Goal: Contribute content: Contribute content

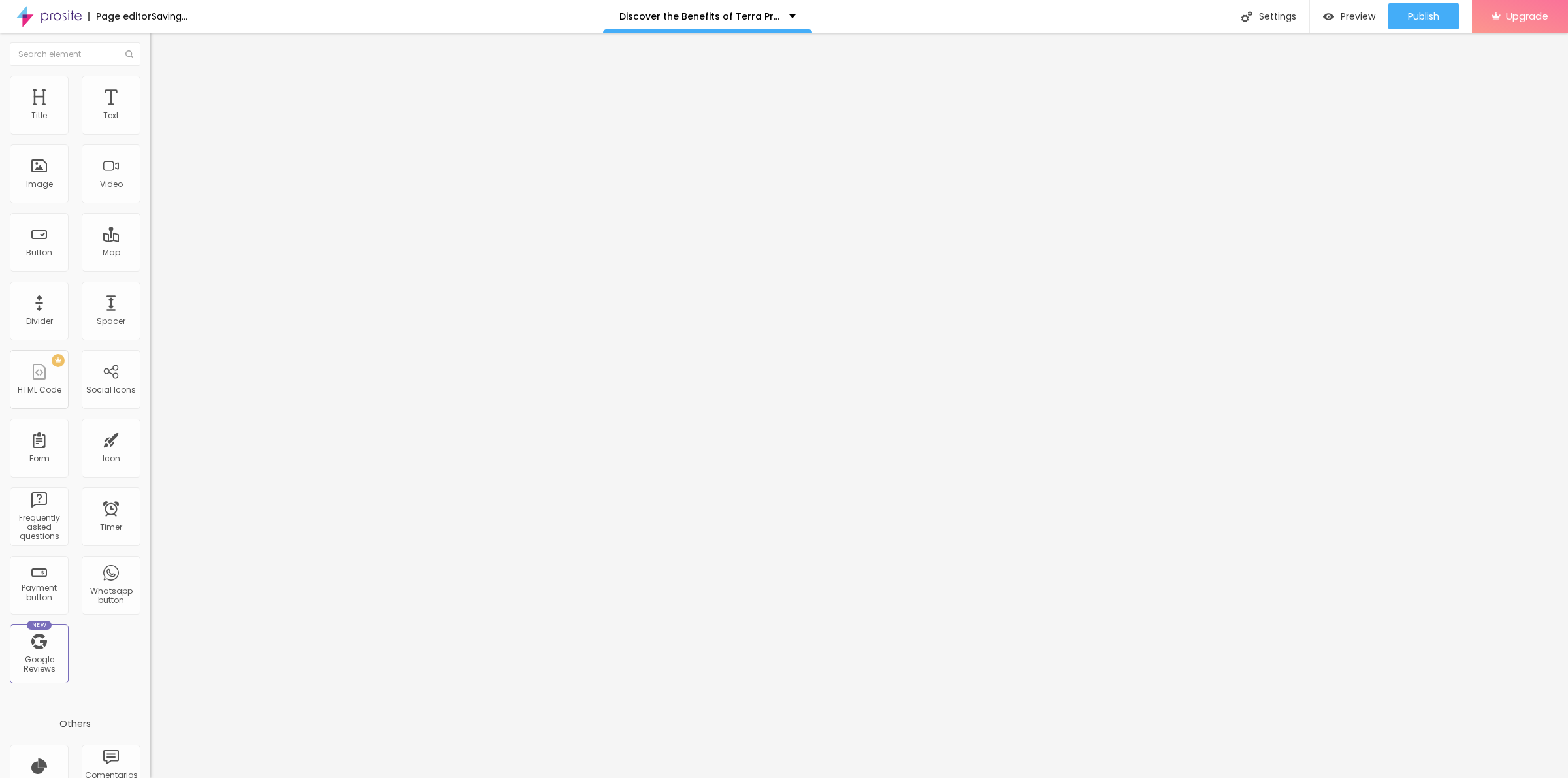
click at [151, 110] on img at bounding box center [155, 106] width 8 height 8
click at [151, 112] on div "Add image" at bounding box center [226, 106] width 151 height 9
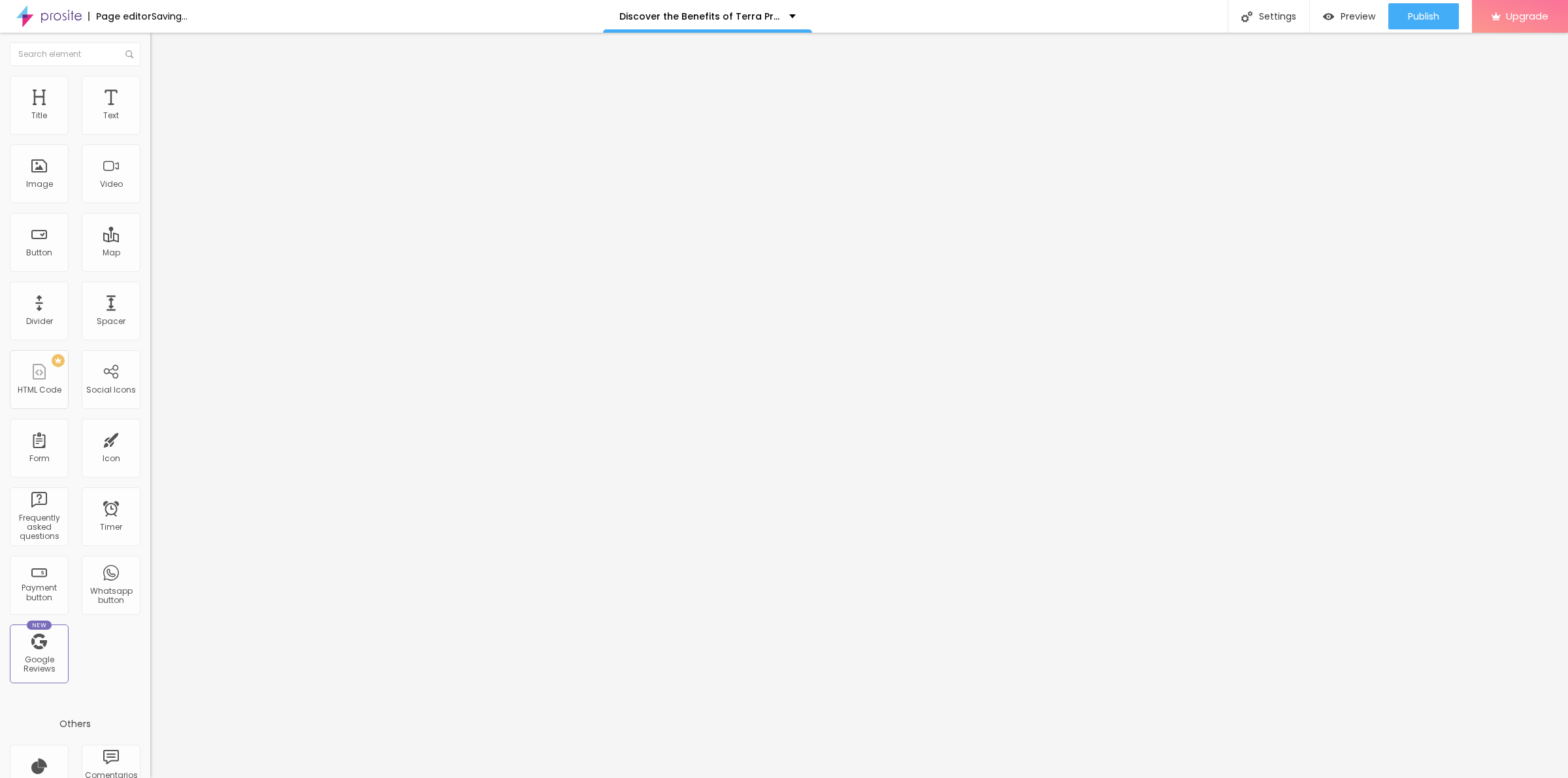
click at [151, 113] on span "Add image" at bounding box center [177, 106] width 54 height 11
click at [151, 132] on input "text" at bounding box center [229, 125] width 157 height 13
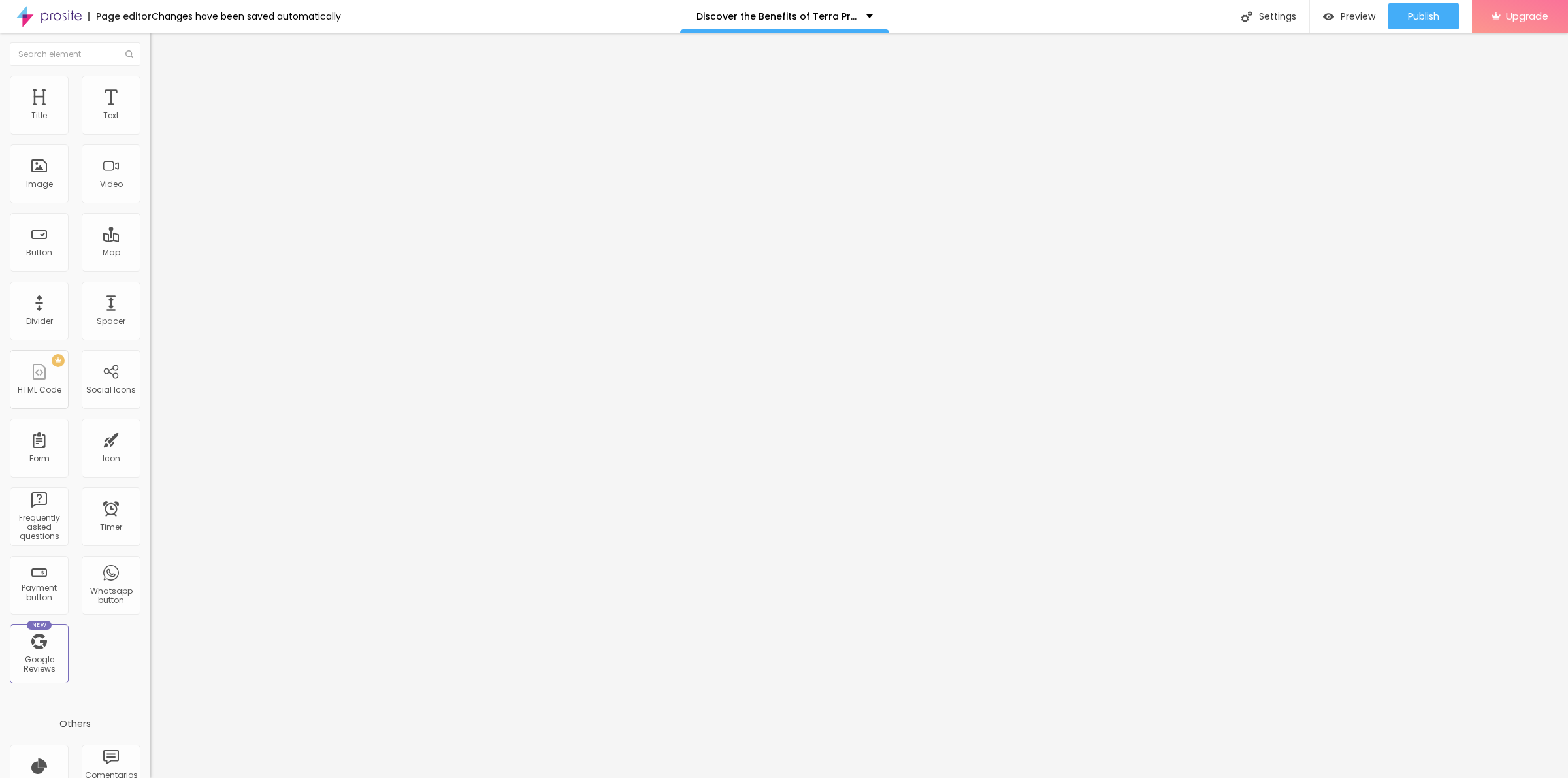
click at [151, 132] on input "text" at bounding box center [229, 125] width 157 height 13
paste input "Terra Pro CBD Gummies"
type input "Terra Pro CBD Gummies"
click at [151, 268] on input "https://" at bounding box center [229, 260] width 157 height 13
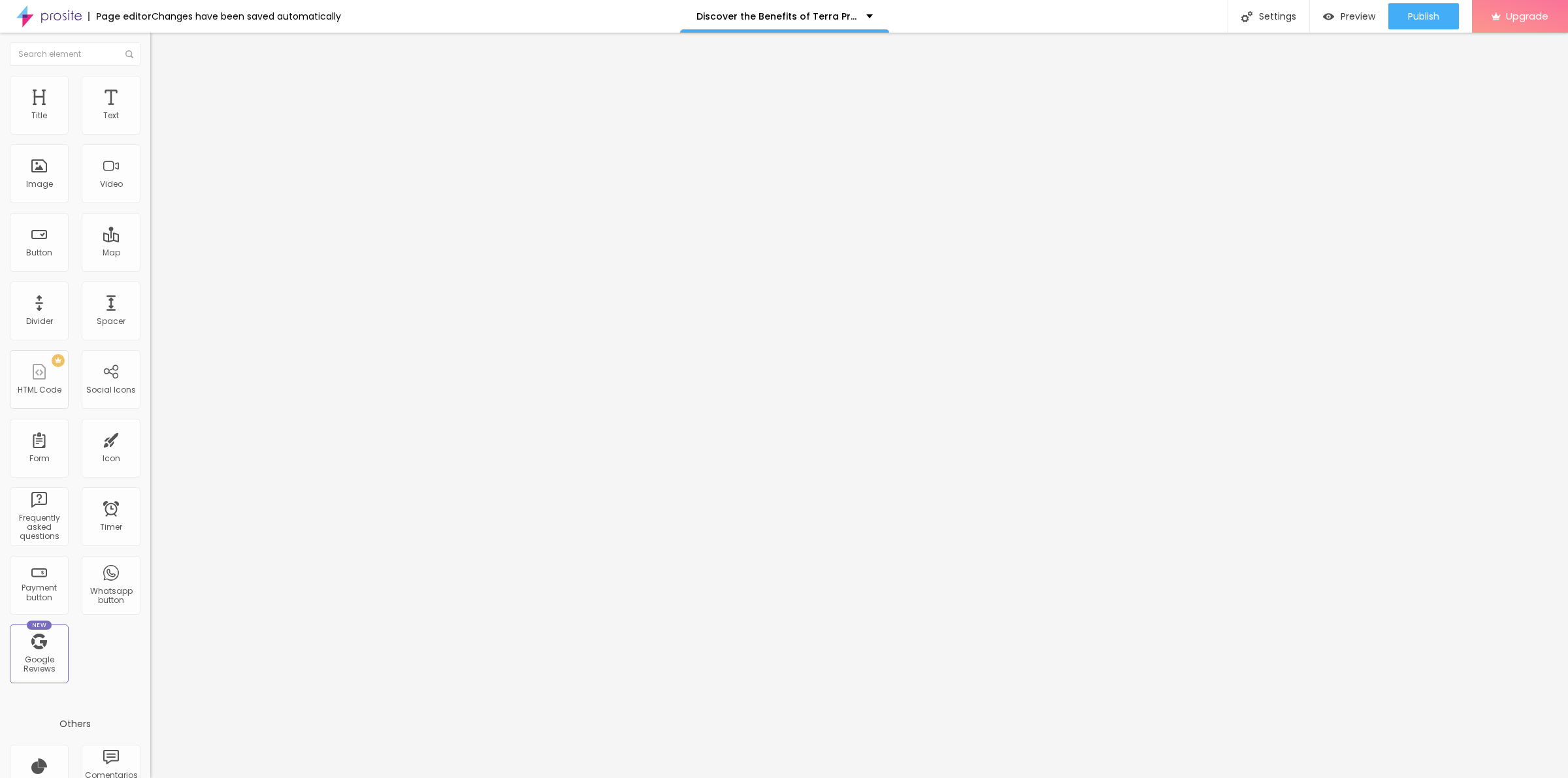
paste input "top10cbdstore.com/Order-TerraProCBDGummies"
type input "https://top10cbdstore.com/Order-TerraProCBDGummies"
click at [162, 88] on span "Style" at bounding box center [171, 84] width 19 height 11
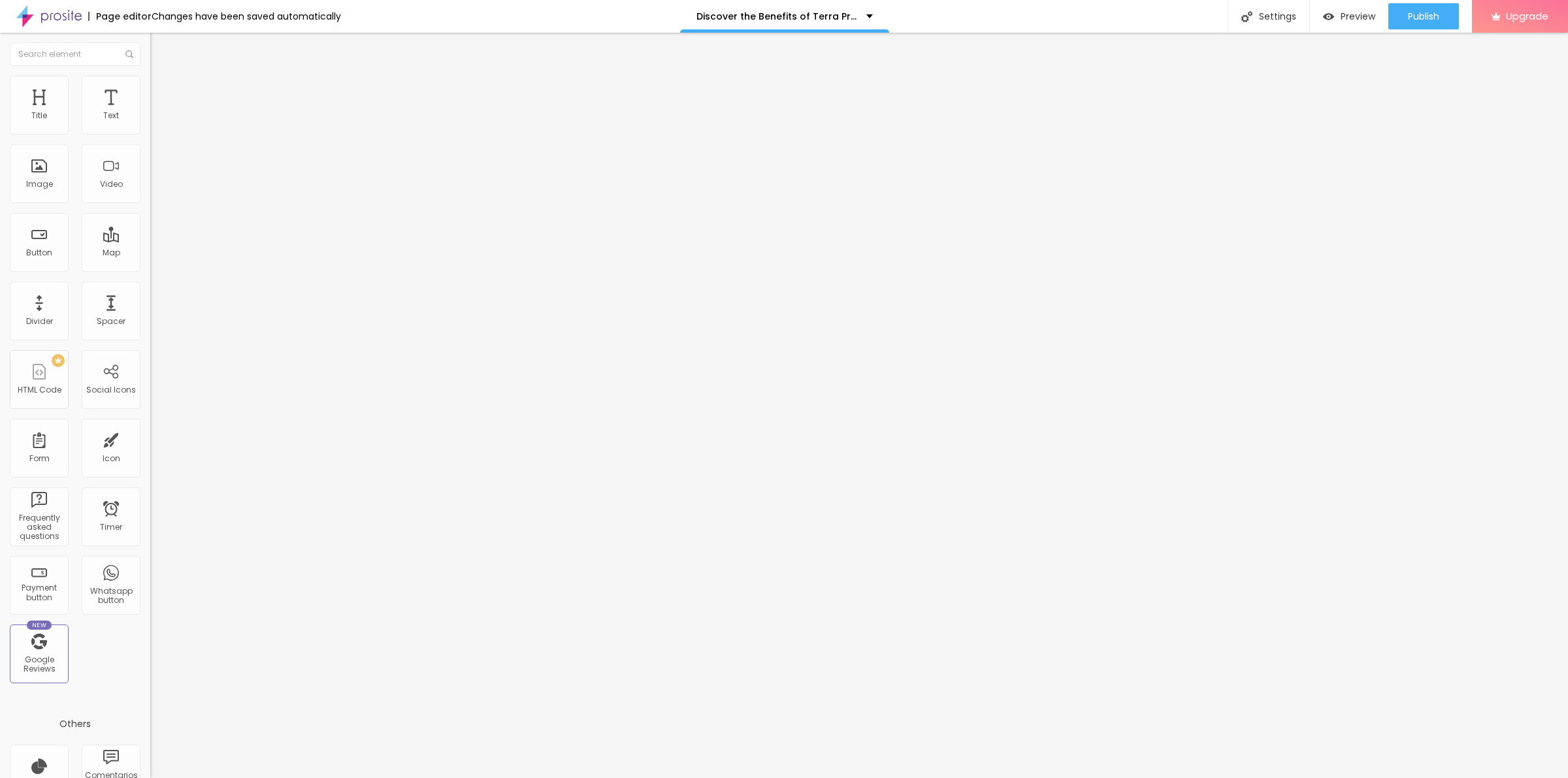
type input "95"
type input "90"
type input "85"
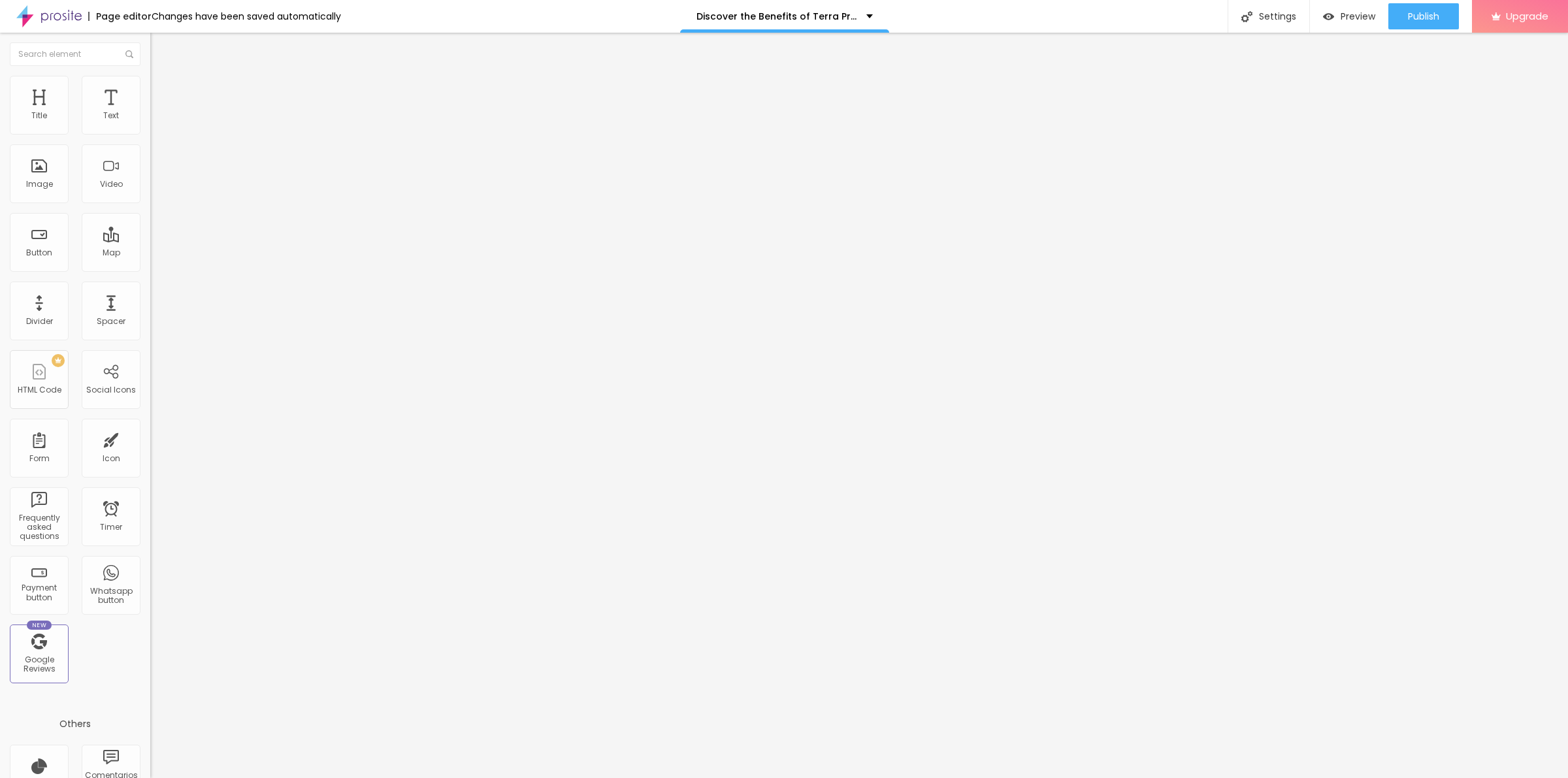
type input "85"
type input "80"
type input "75"
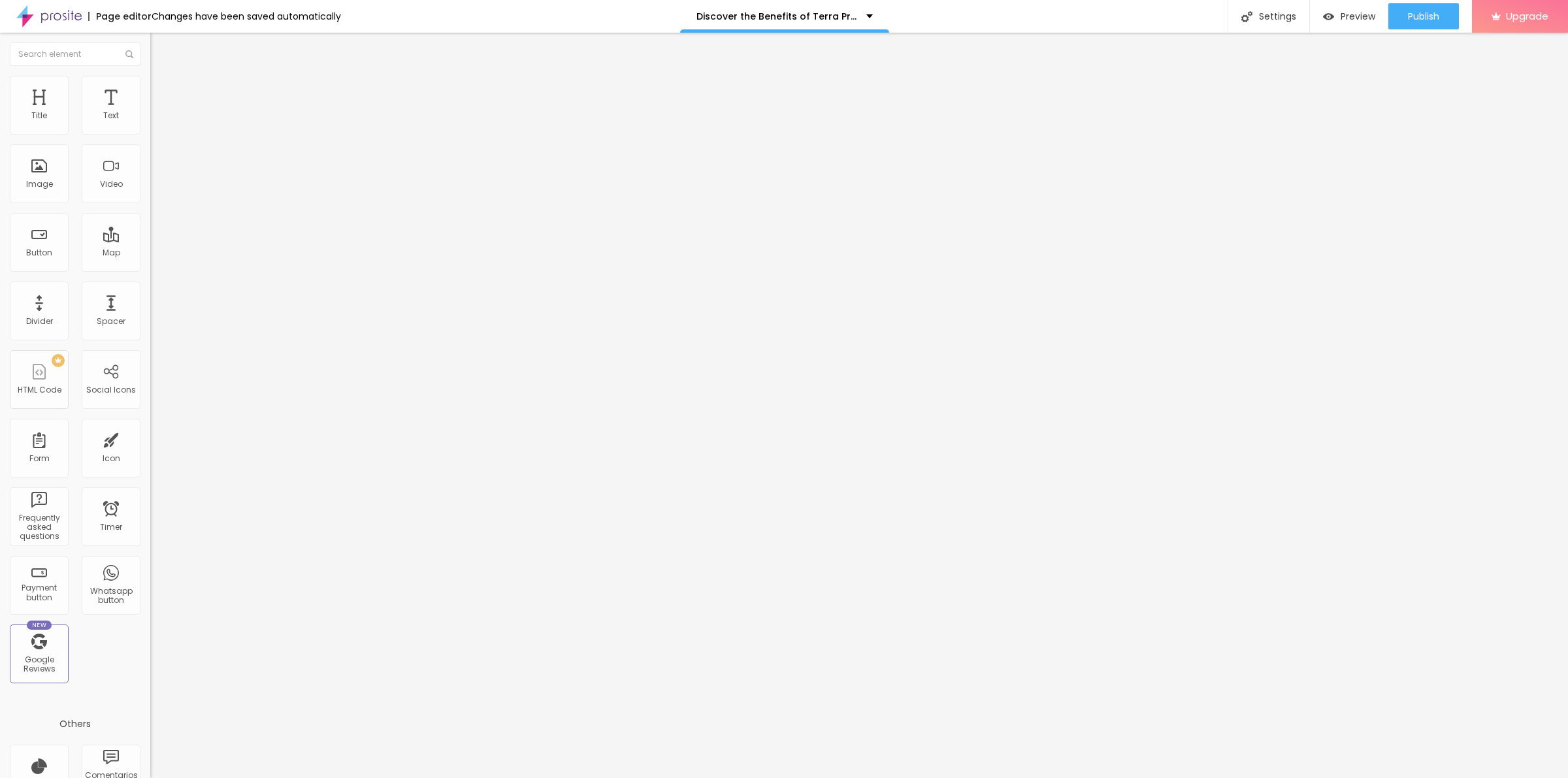
type input "70"
type input "65"
type input "70"
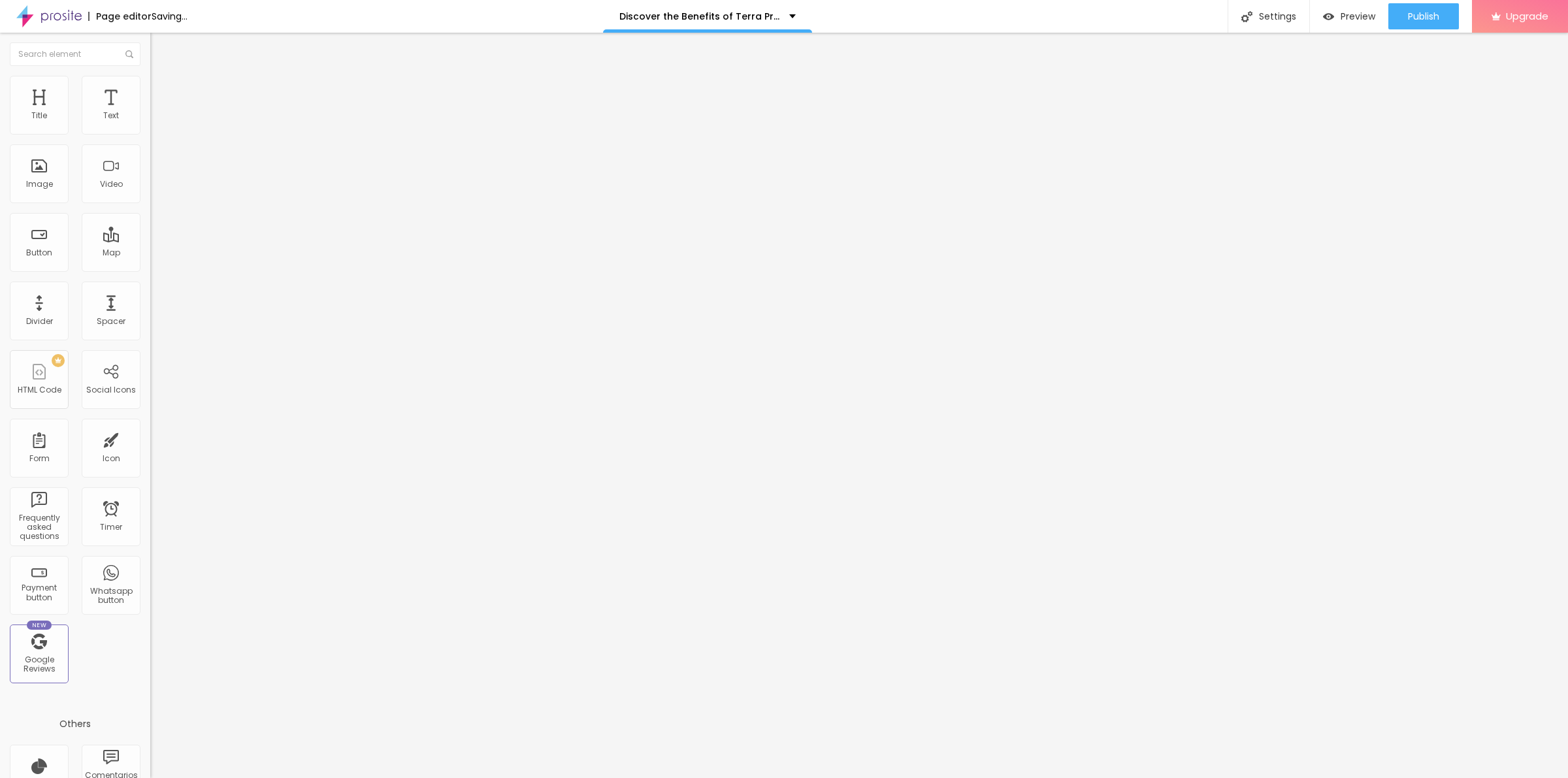
type input "70"
type input "75"
type input "70"
drag, startPoint x: 129, startPoint y: 139, endPoint x: 92, endPoint y: 154, distance: 39.9
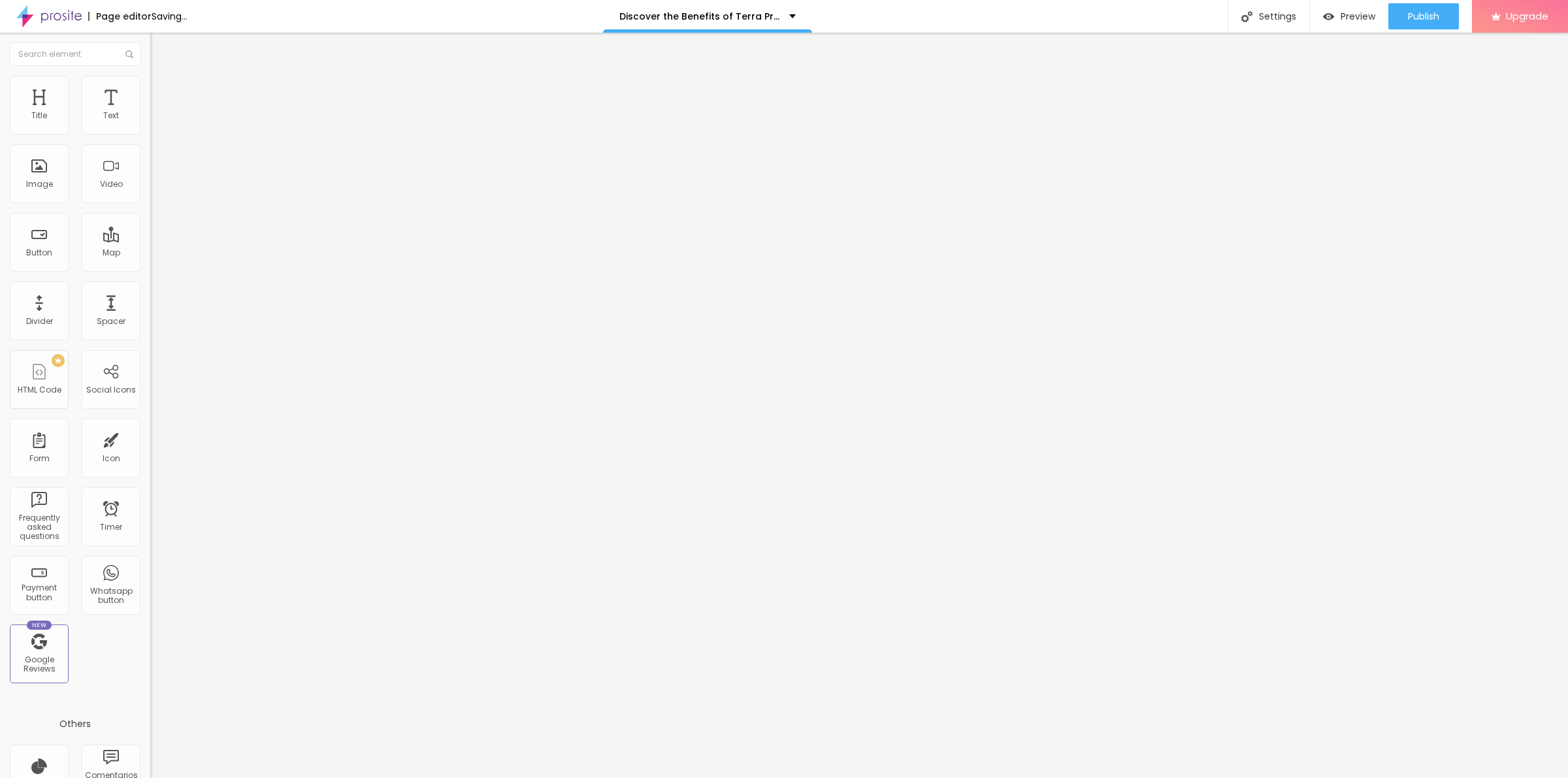
type input "70"
click at [151, 134] on input "range" at bounding box center [193, 128] width 84 height 11
click at [151, 194] on button "button" at bounding box center [160, 187] width 19 height 14
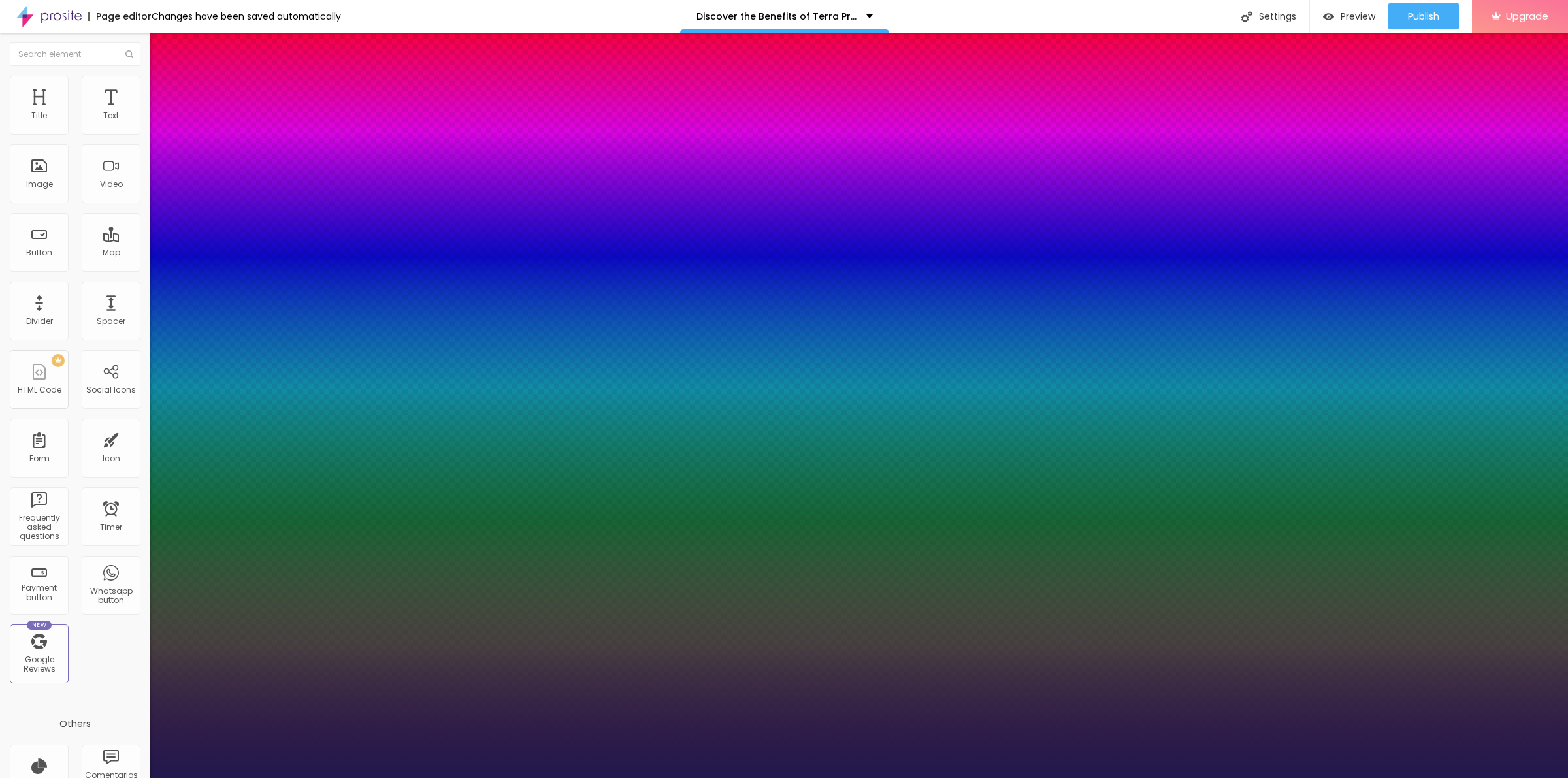
type input "11"
type input "1"
type input "12"
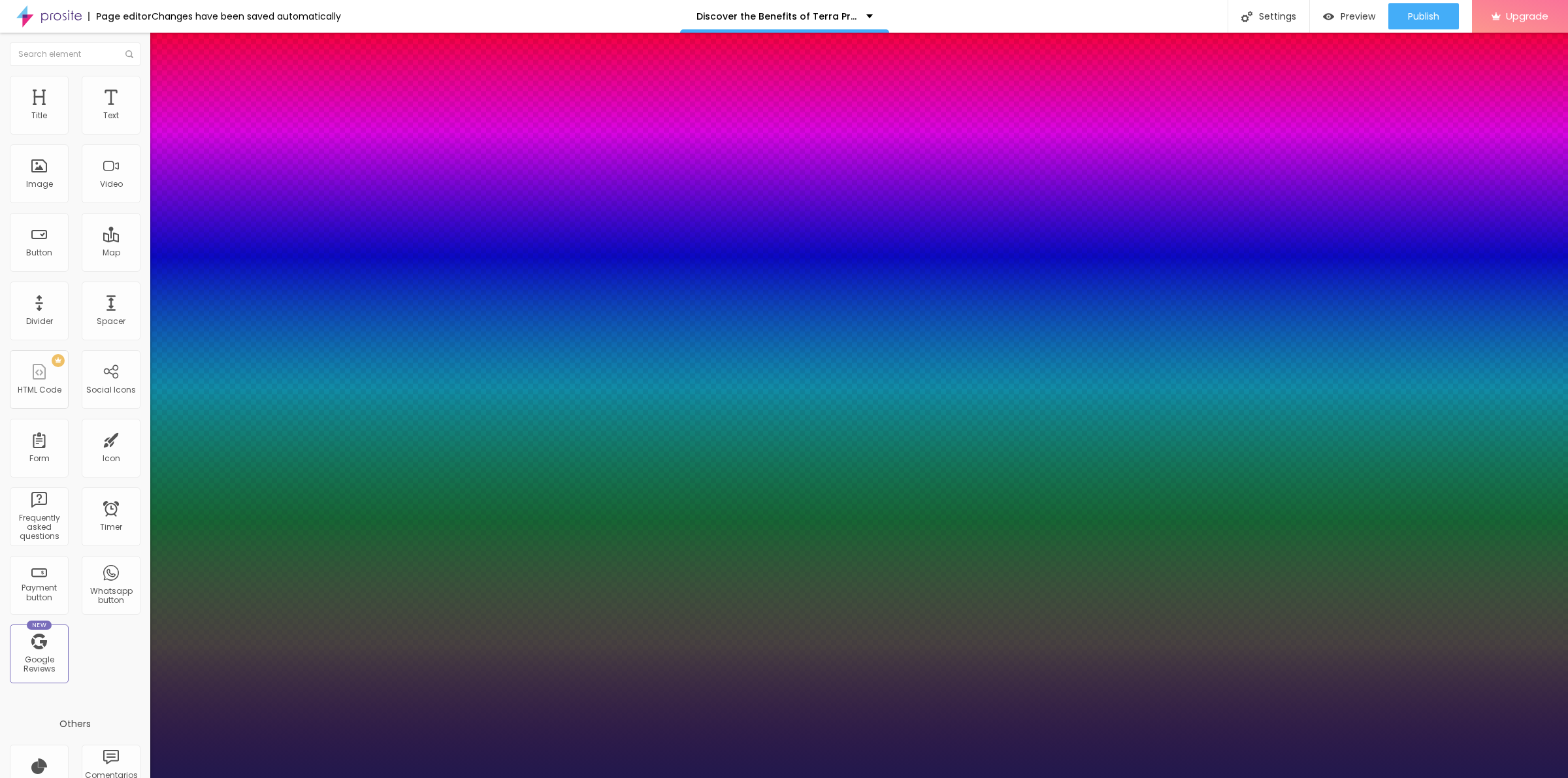
type input "1"
type input "13"
type input "1"
type input "14"
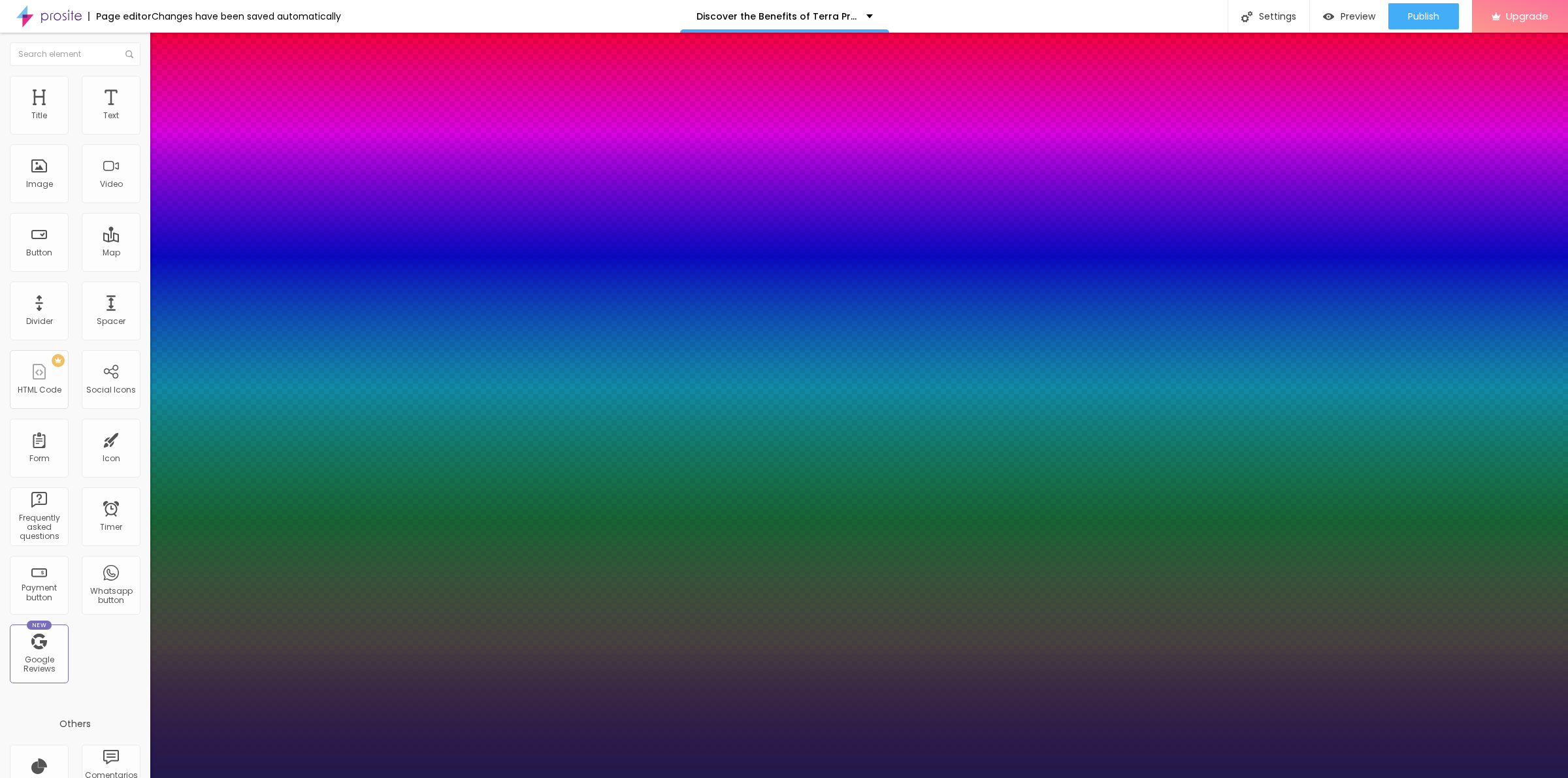
type input "14"
type input "1"
type input "15"
type input "1"
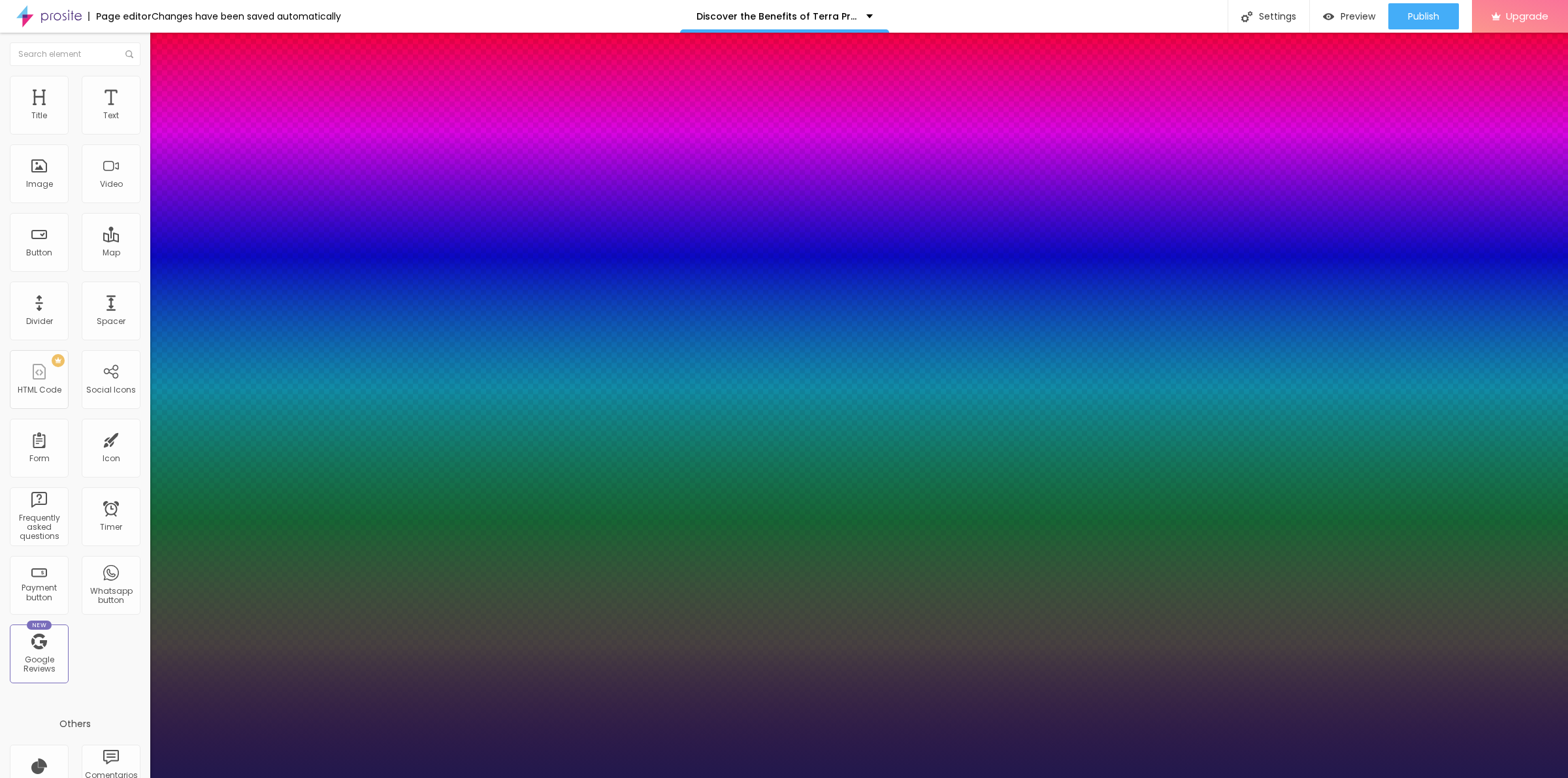
type input "16"
type input "1"
type input "18"
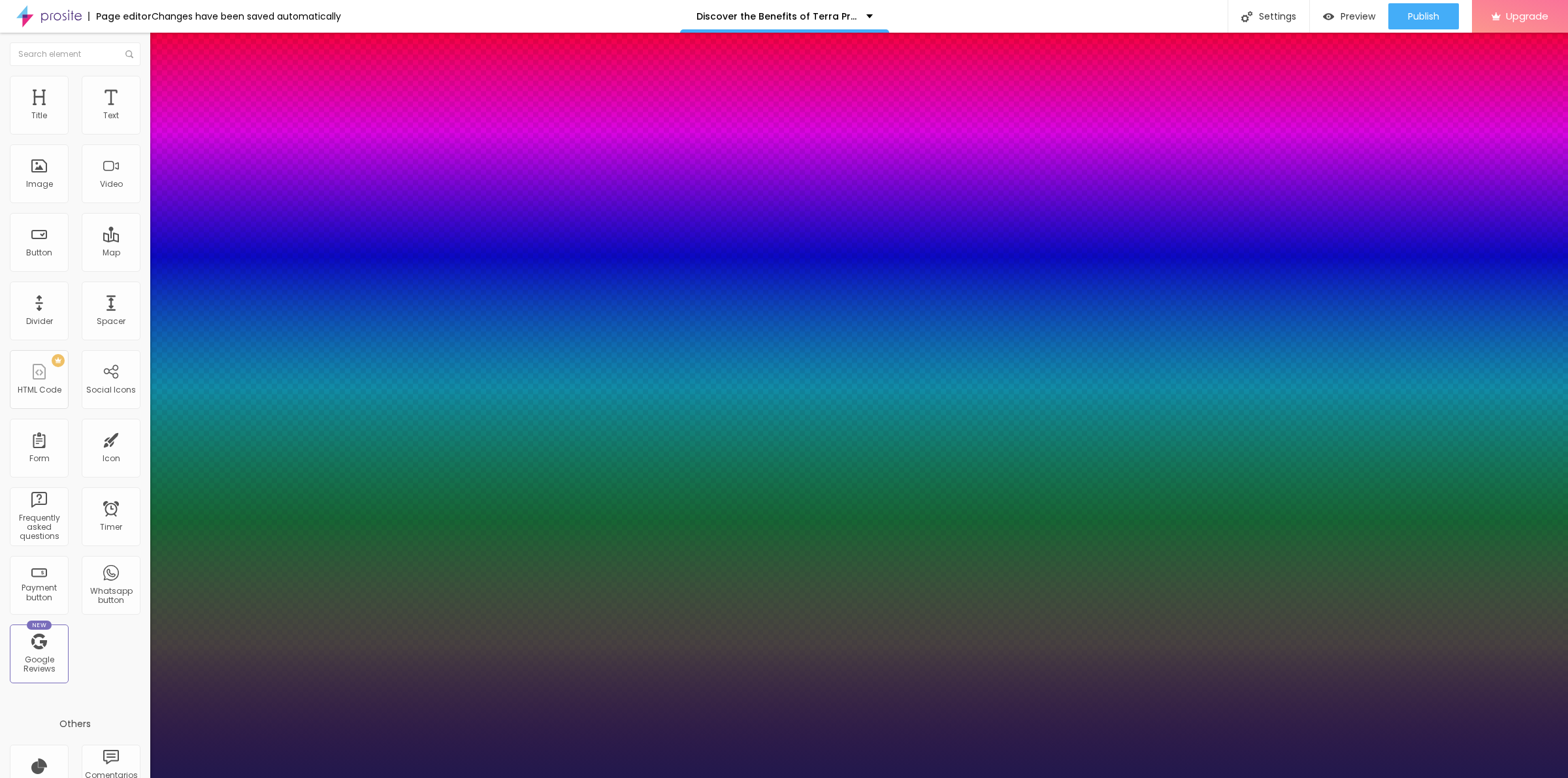
type input "1"
type input "19"
type input "1"
type input "20"
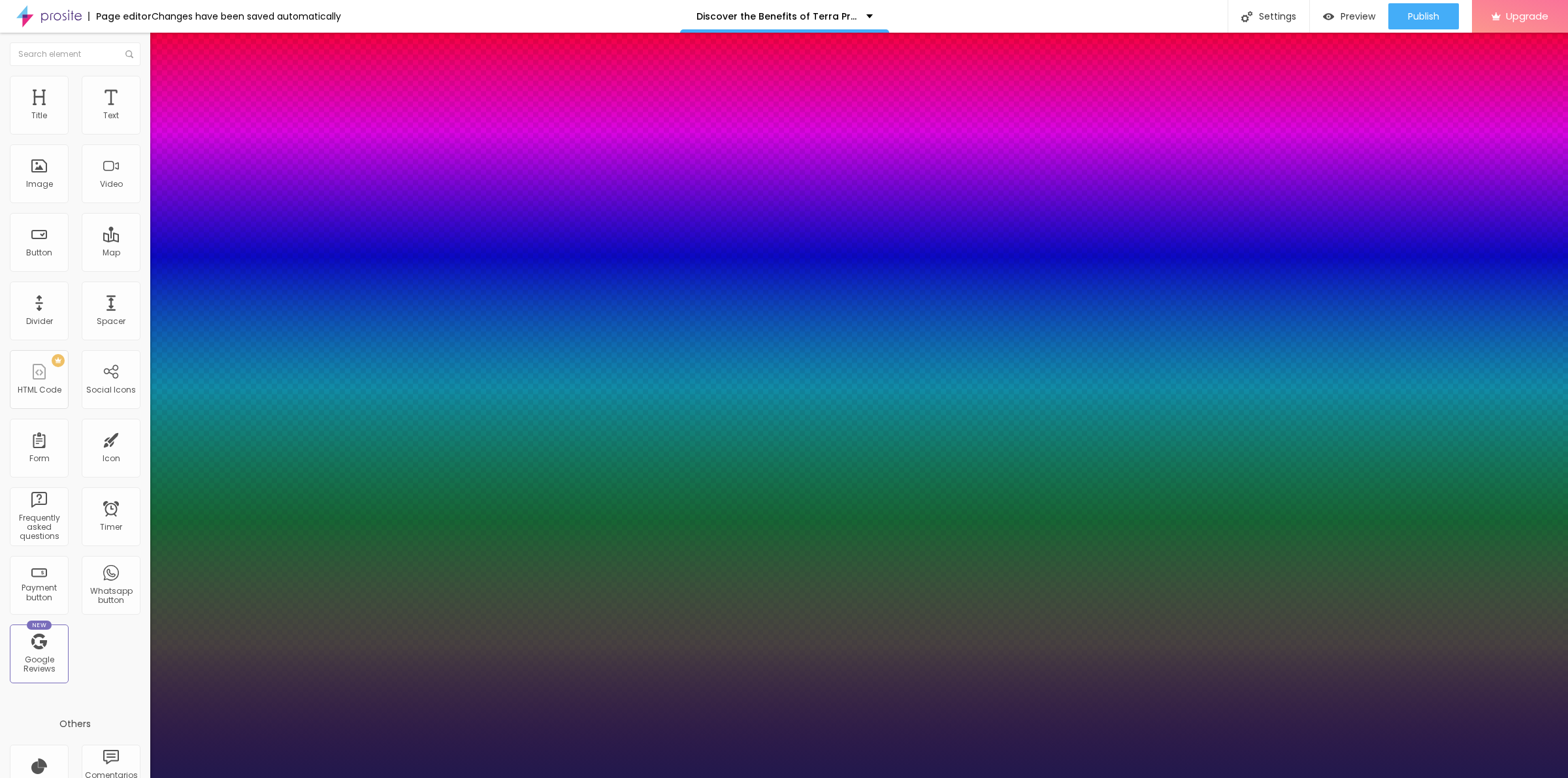
type input "20"
type input "1"
type input "21"
type input "1"
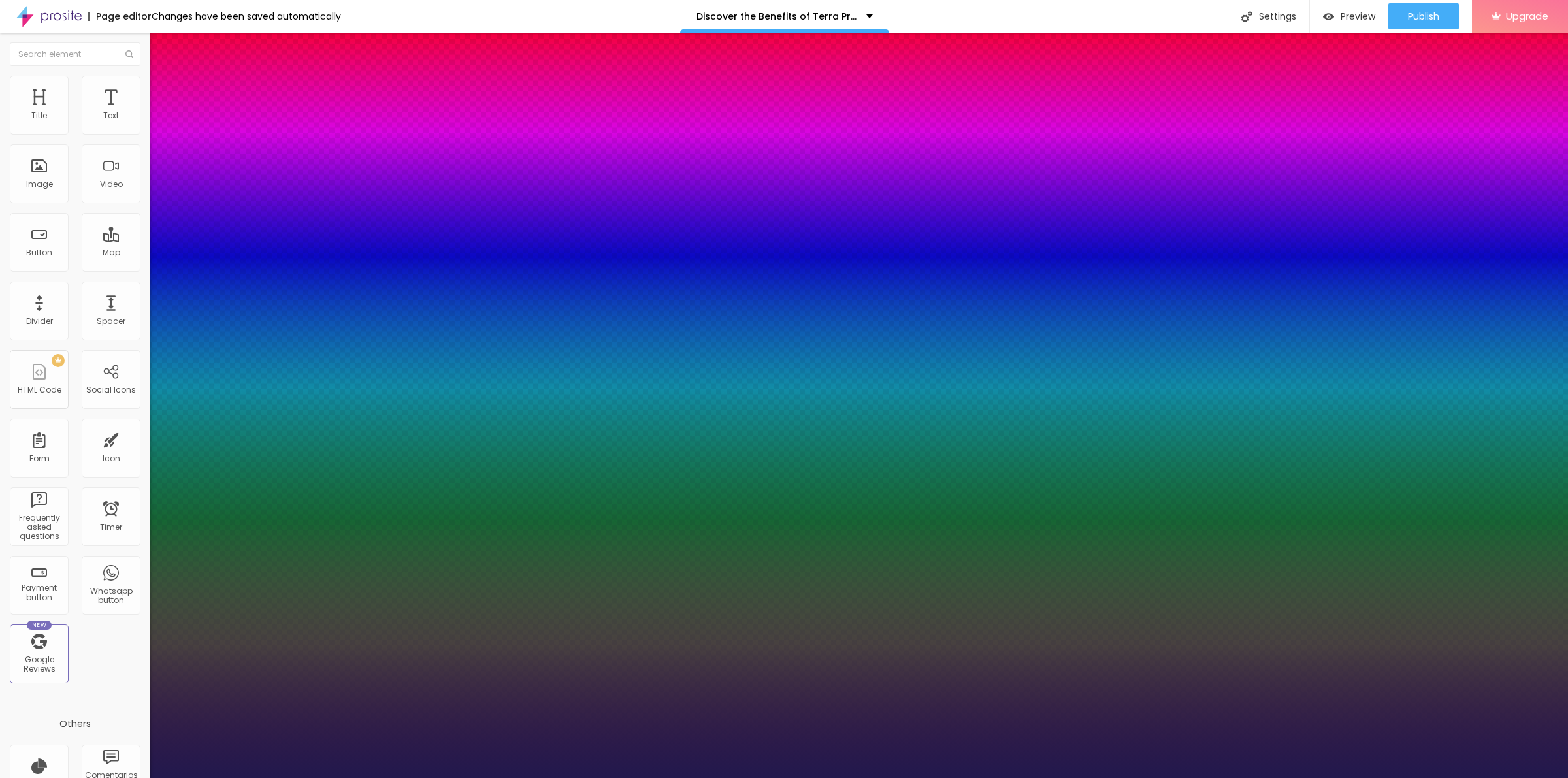
type input "24"
type input "1"
type input "25"
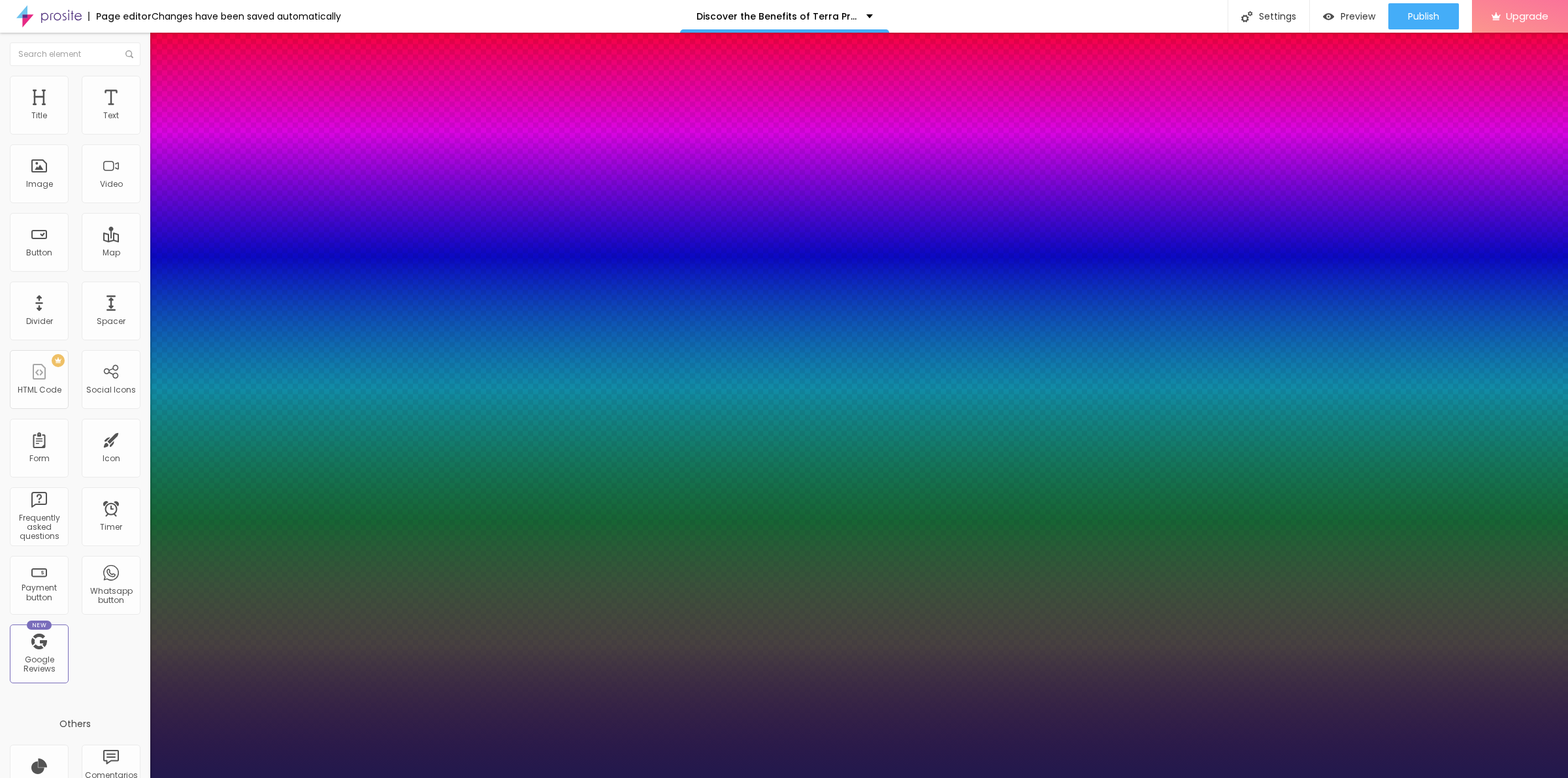
type input "1"
type input "26"
type input "1"
type input "27"
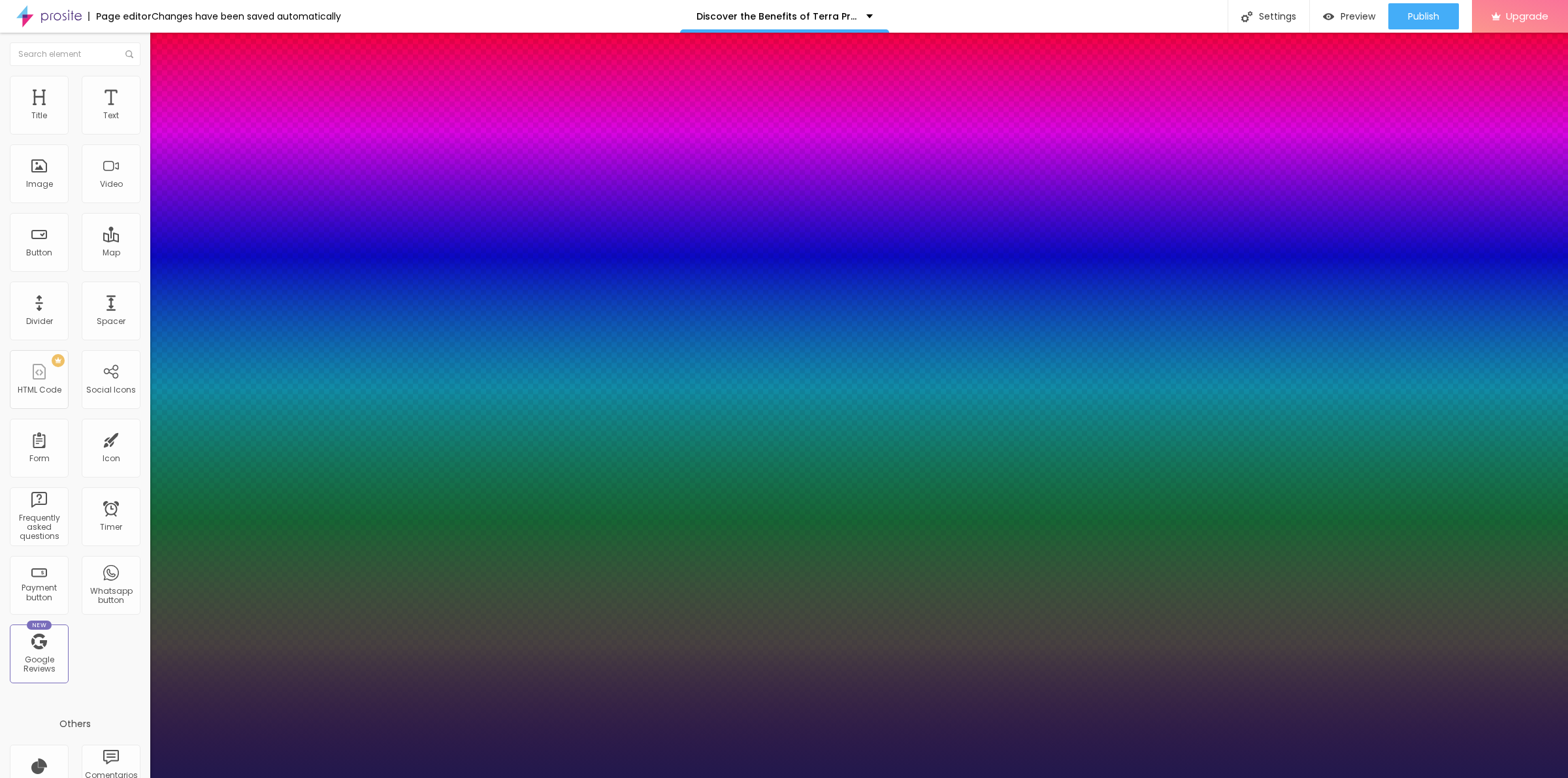
type input "27"
type input "1"
drag, startPoint x: 171, startPoint y: 367, endPoint x: 188, endPoint y: 373, distance: 18.0
type input "27"
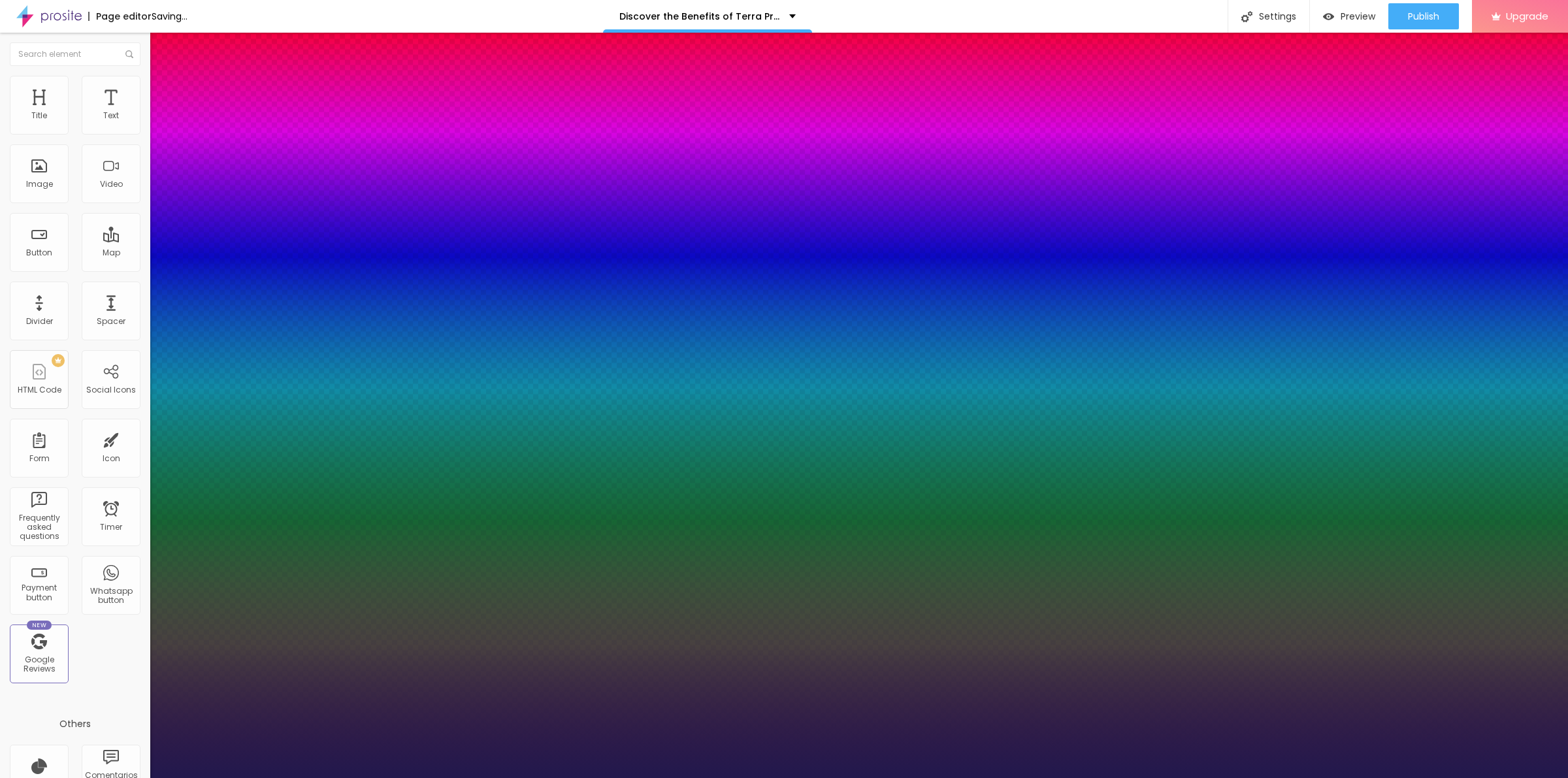
type input "1"
click at [705, 778] on div at bounding box center [784, 778] width 1568 height 0
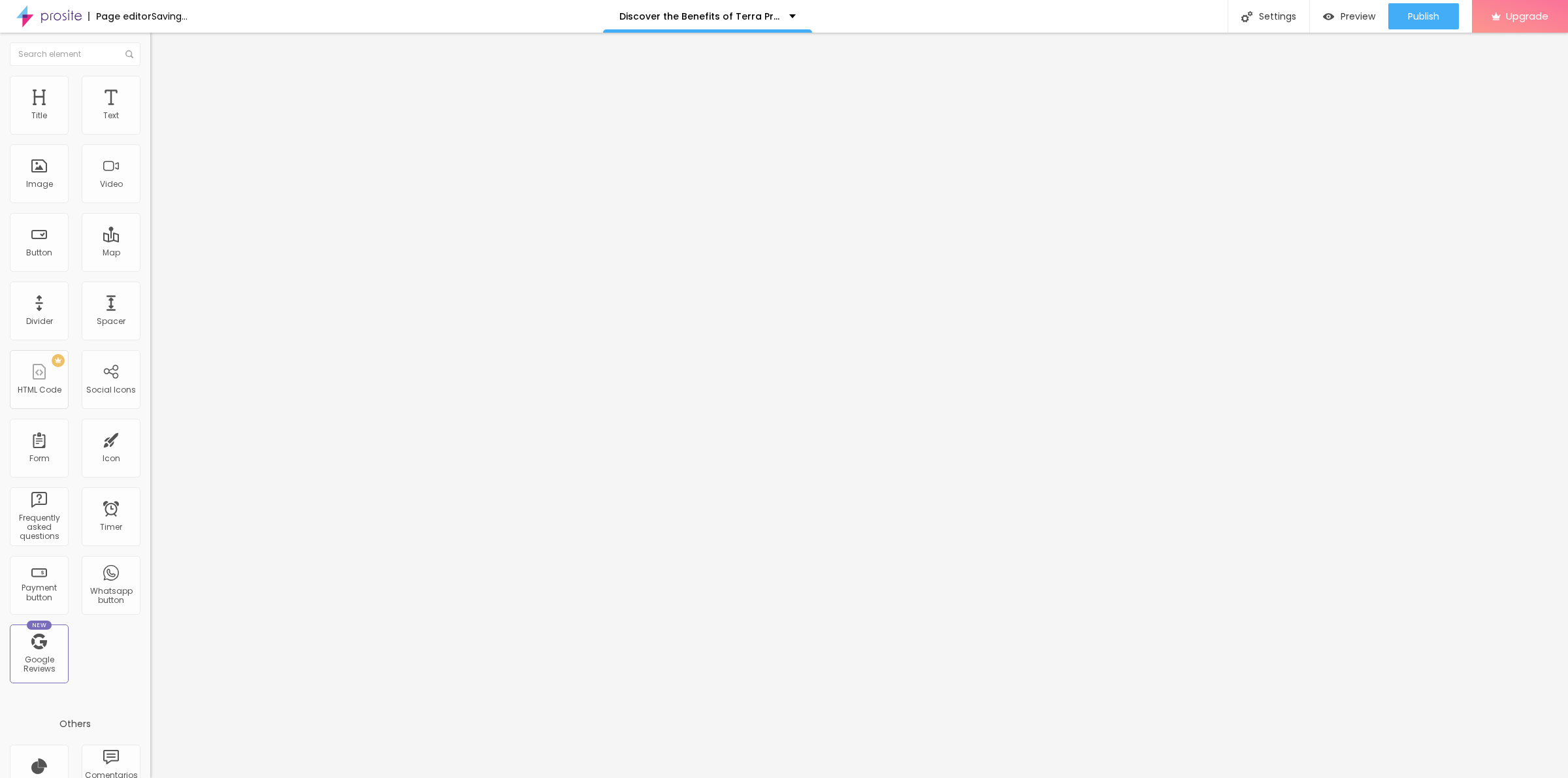
click at [156, 121] on icon "button" at bounding box center [160, 117] width 8 height 8
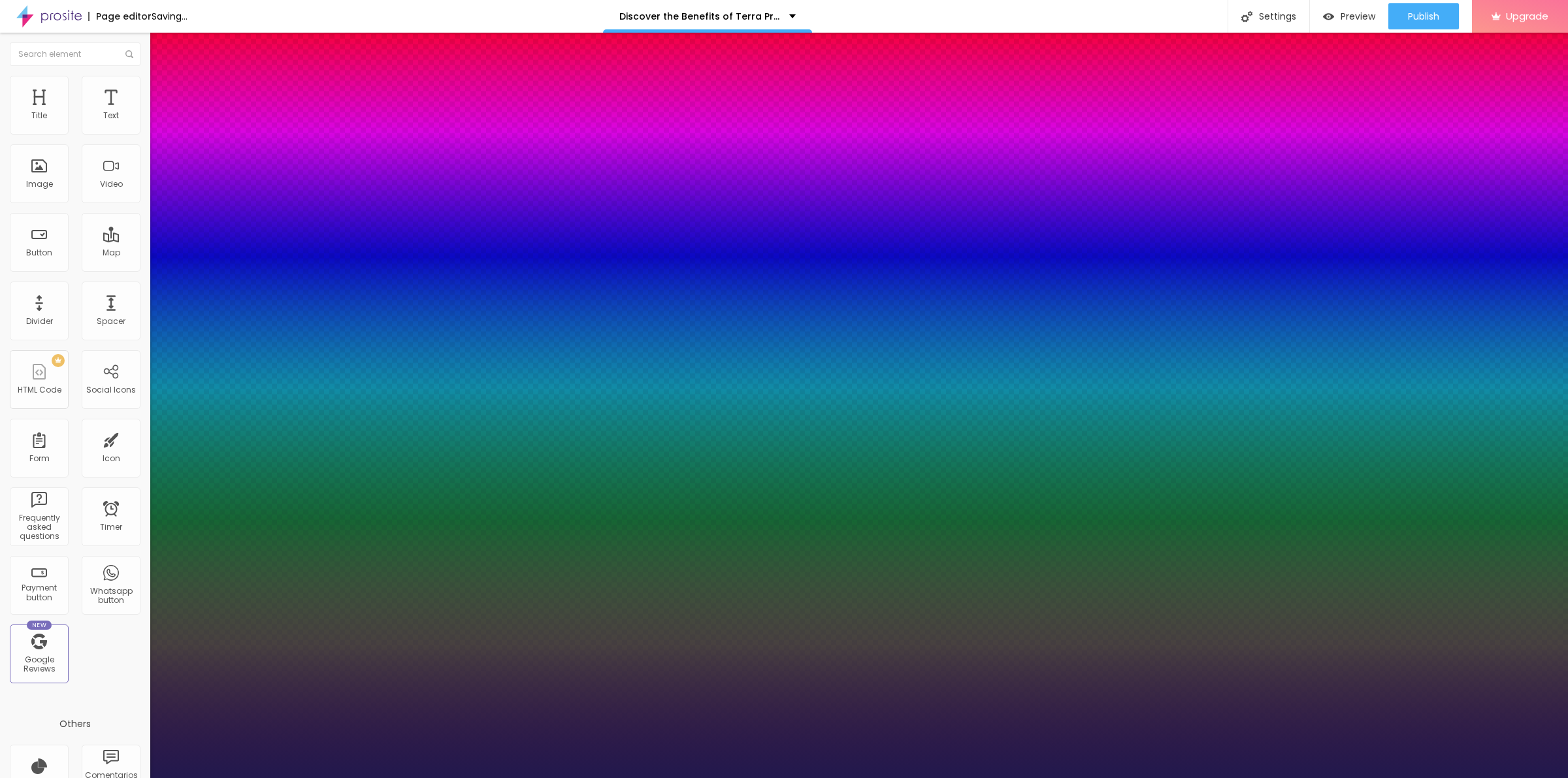
type input "14"
type input "1"
type input "16"
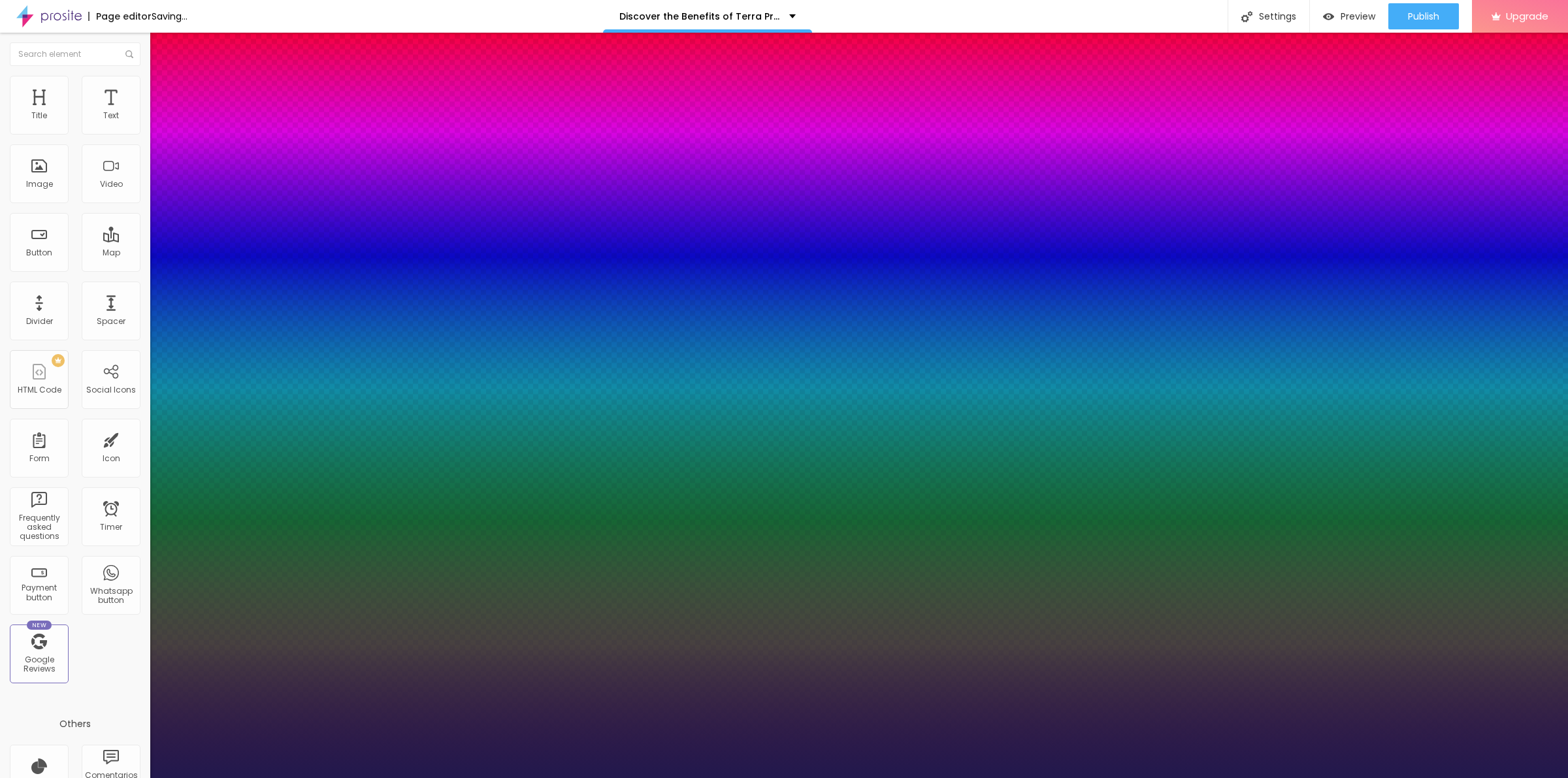
type input "1"
type input "17"
type input "1"
type input "18"
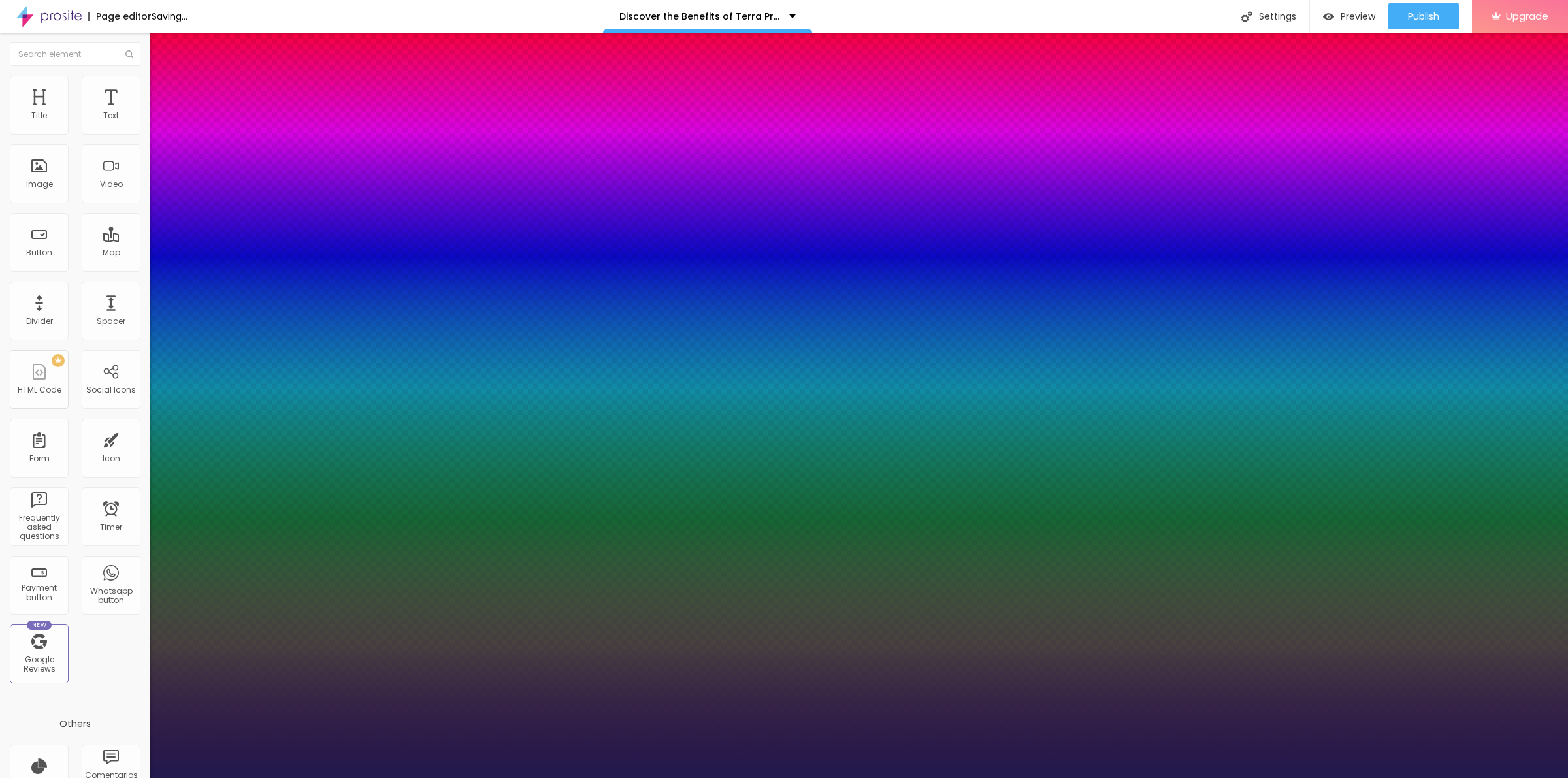
type input "18"
type input "1"
type input "19"
type input "1"
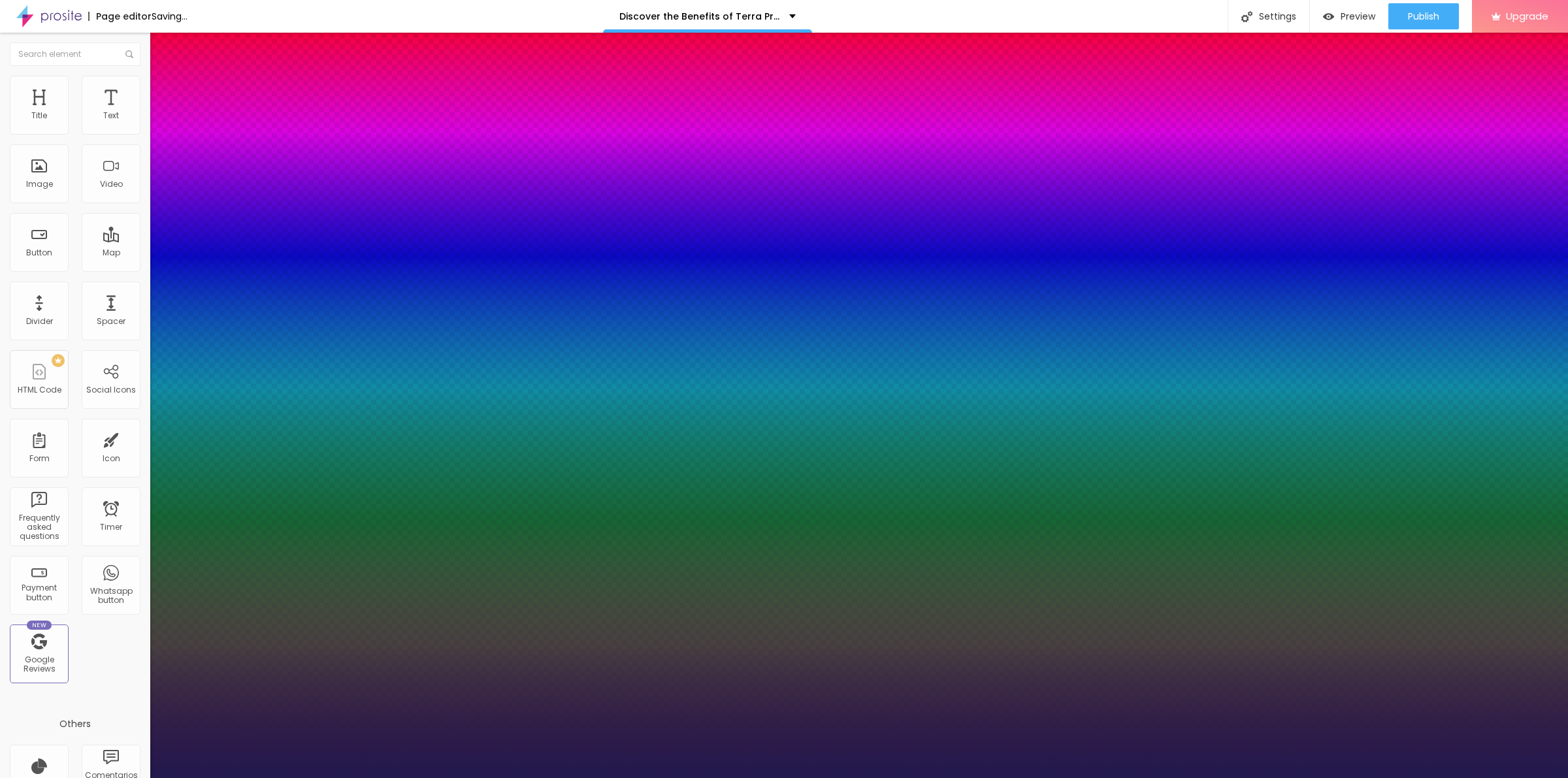
type input "19"
type input "1"
click at [761, 778] on div at bounding box center [784, 778] width 1568 height 0
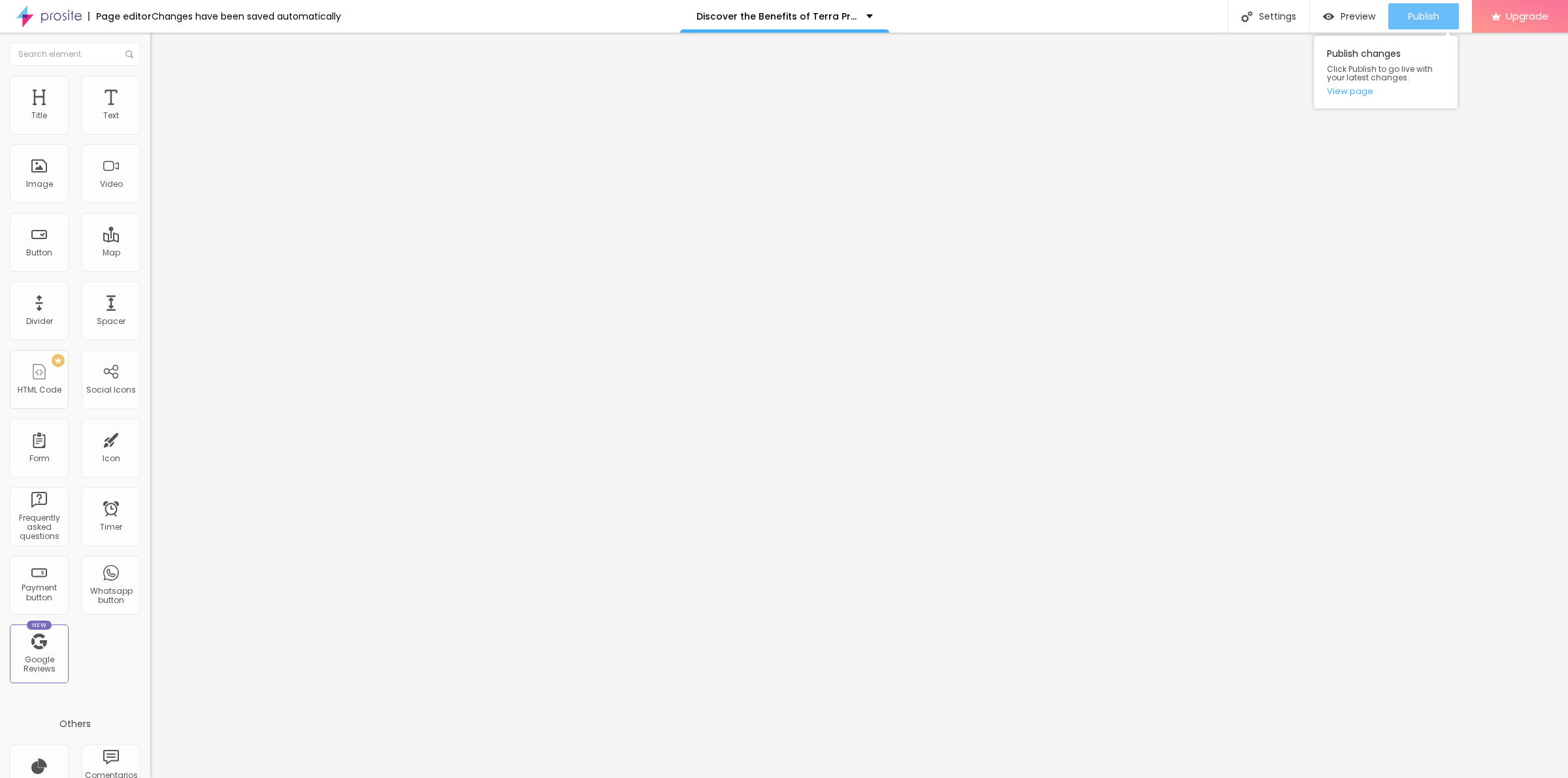
click at [1429, 21] on span "Publish" at bounding box center [1424, 16] width 31 height 11
click at [1348, 87] on link "View page" at bounding box center [1386, 91] width 117 height 9
